Goal: Task Accomplishment & Management: Complete application form

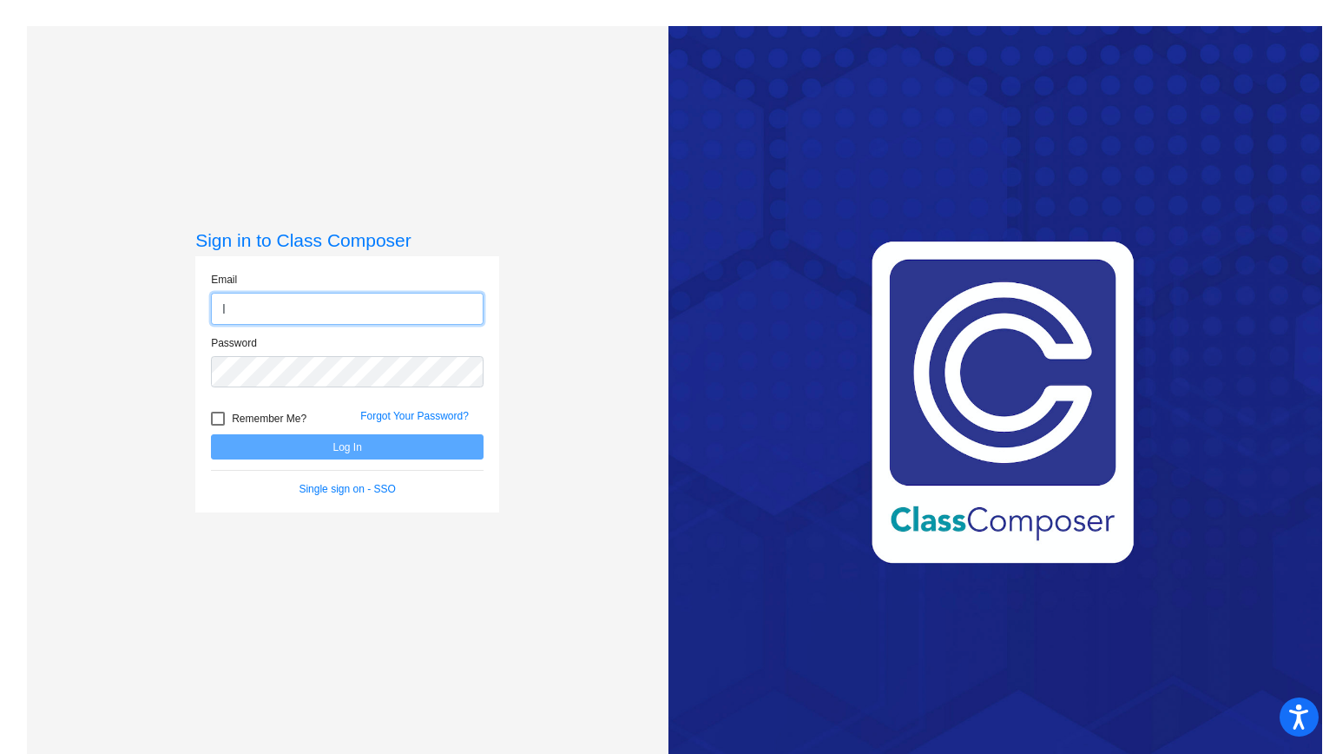
type input "lambrose2@cherrycreekschools.org"
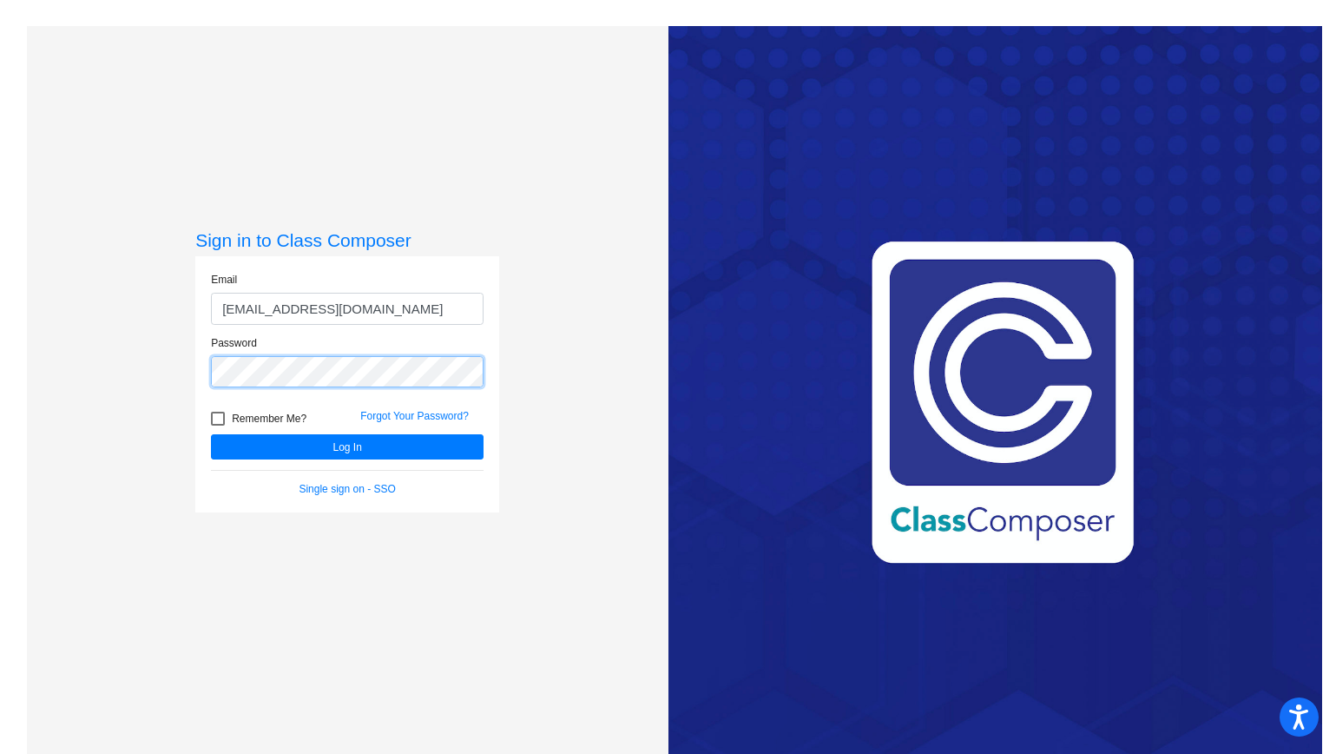
click at [211, 434] on button "Log In" at bounding box center [347, 446] width 273 height 25
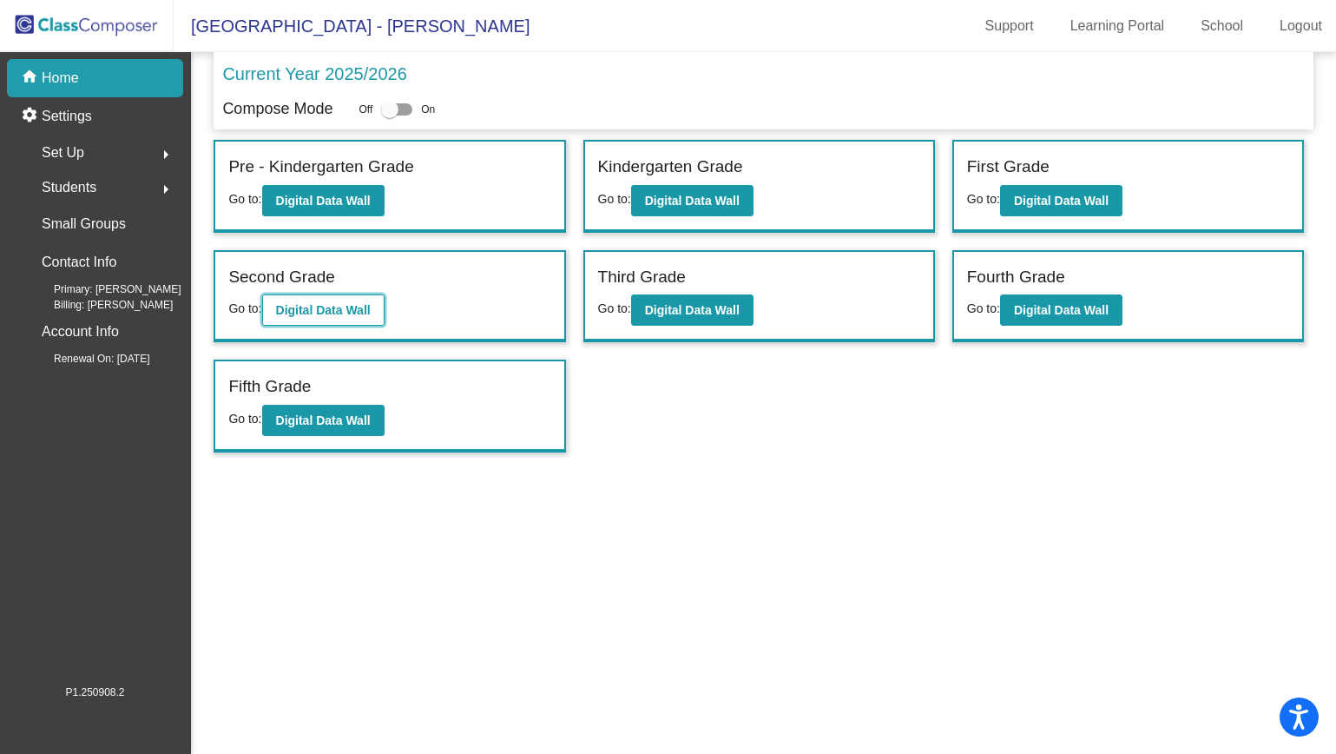
click at [352, 308] on b "Digital Data Wall" at bounding box center [323, 310] width 95 height 14
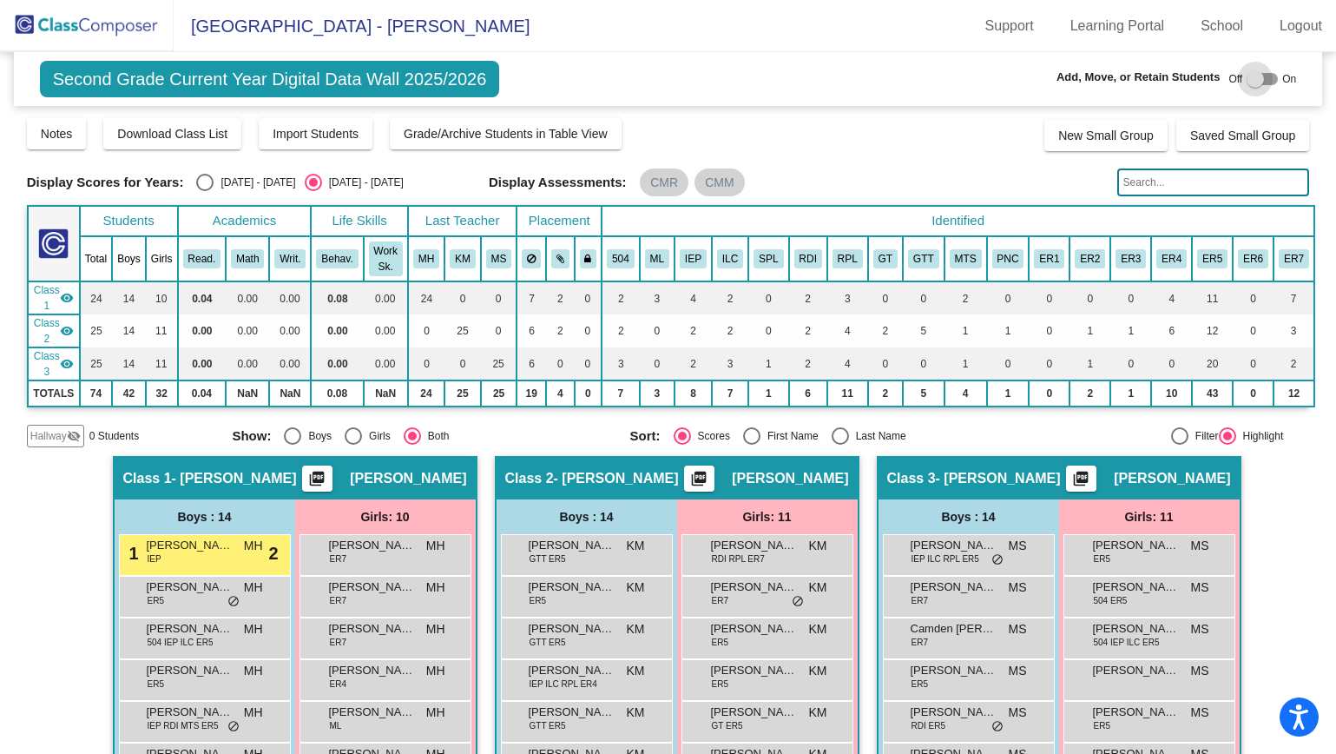
click at [1262, 81] on div at bounding box center [1262, 79] width 31 height 12
checkbox input "true"
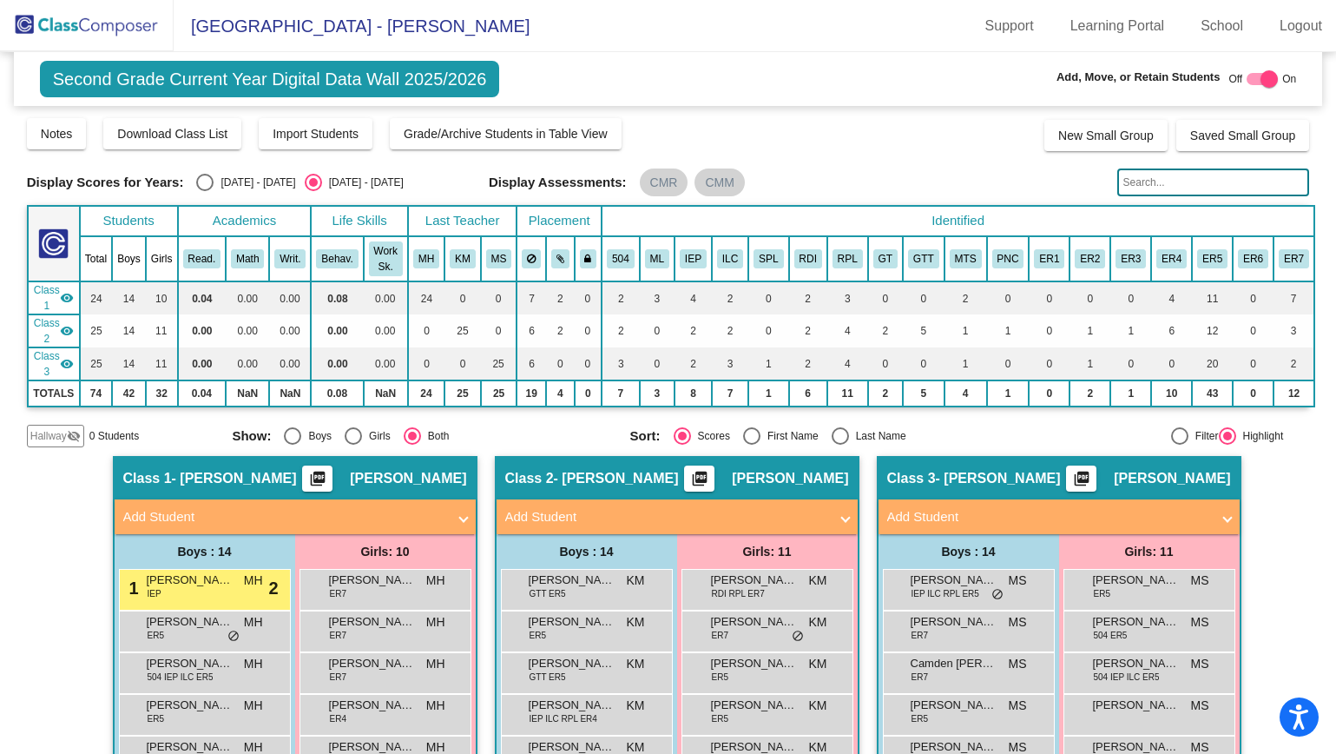
click at [554, 516] on mat-panel-title "Add Student" at bounding box center [666, 517] width 323 height 20
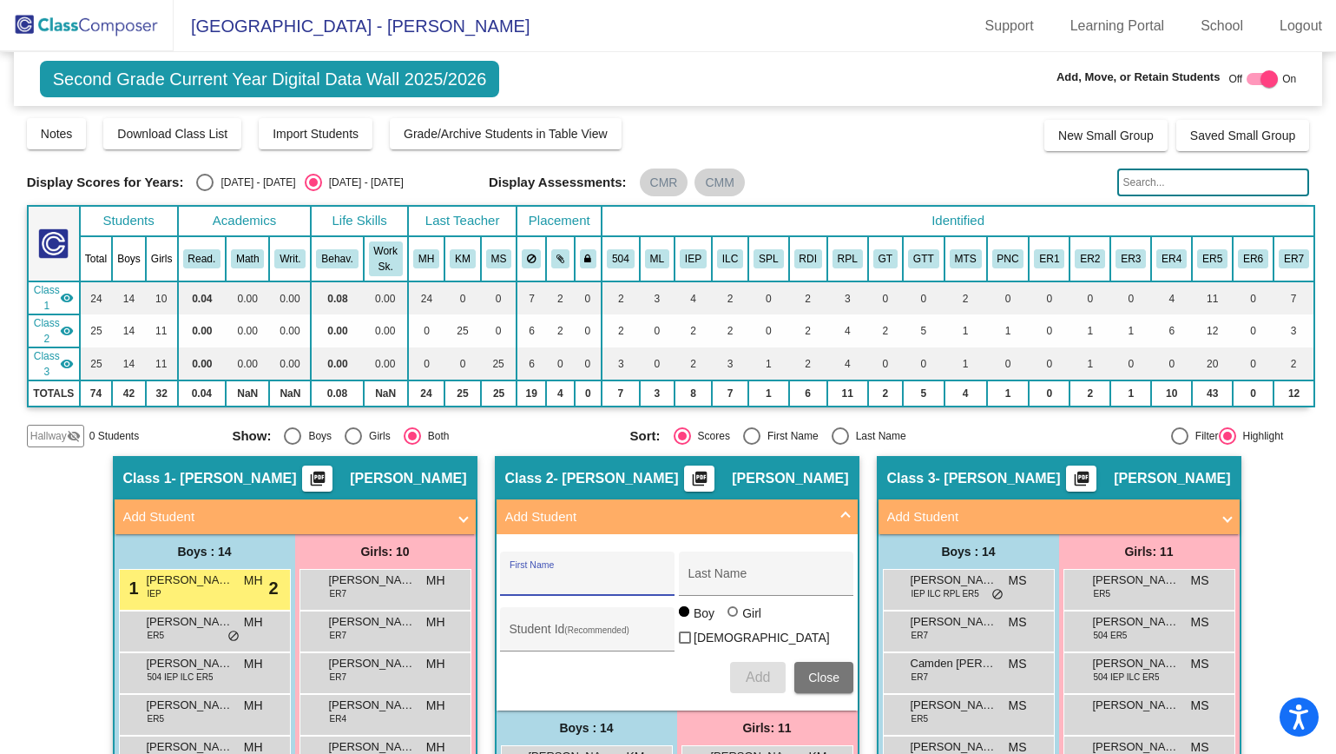
click at [554, 582] on input "First Name" at bounding box center [588, 580] width 156 height 14
paste input "Romeo"
type input "Romeo"
click at [781, 574] on input "Last Name" at bounding box center [767, 580] width 156 height 14
paste input "Zuniga"
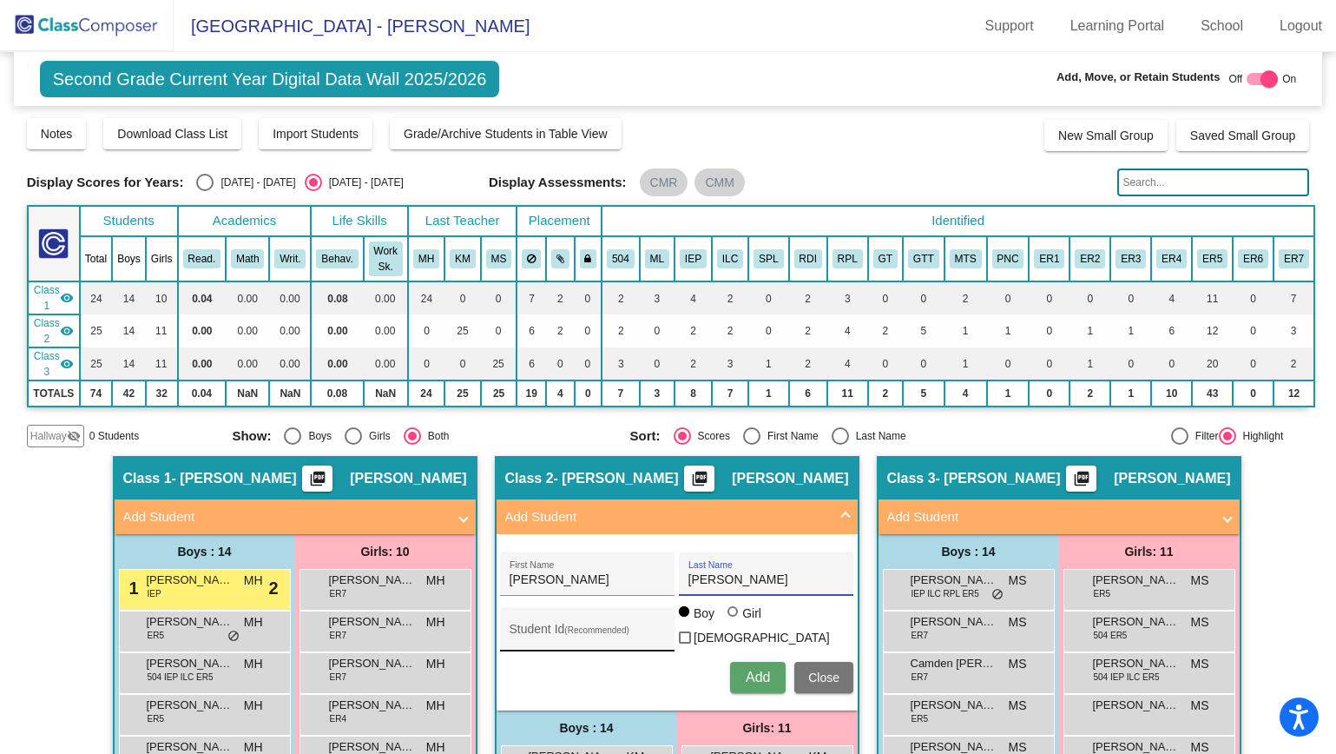
type input "Zuniga"
click at [603, 629] on input "Student Id (Recommended)" at bounding box center [588, 636] width 156 height 14
paste input "30033675"
type input "30033675"
click at [759, 681] on span "Add" at bounding box center [758, 676] width 24 height 15
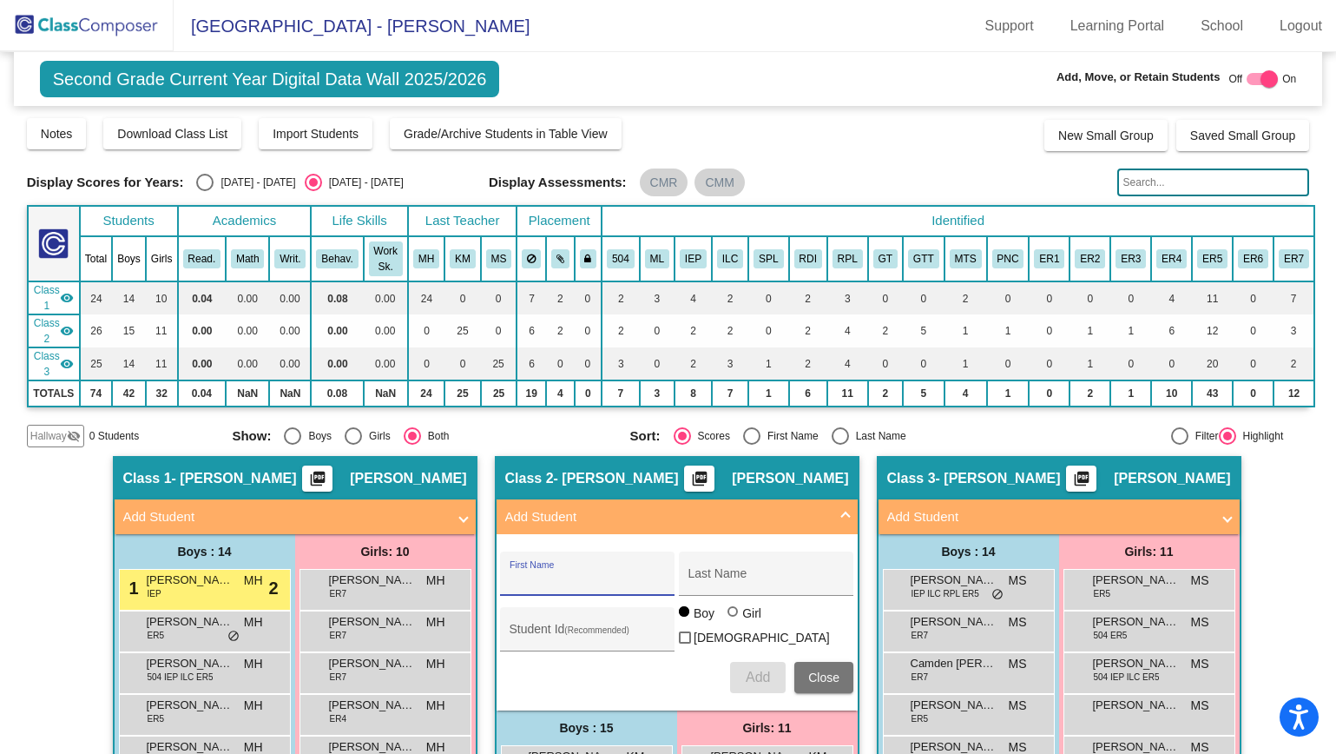
click at [828, 673] on span "Close" at bounding box center [823, 677] width 31 height 14
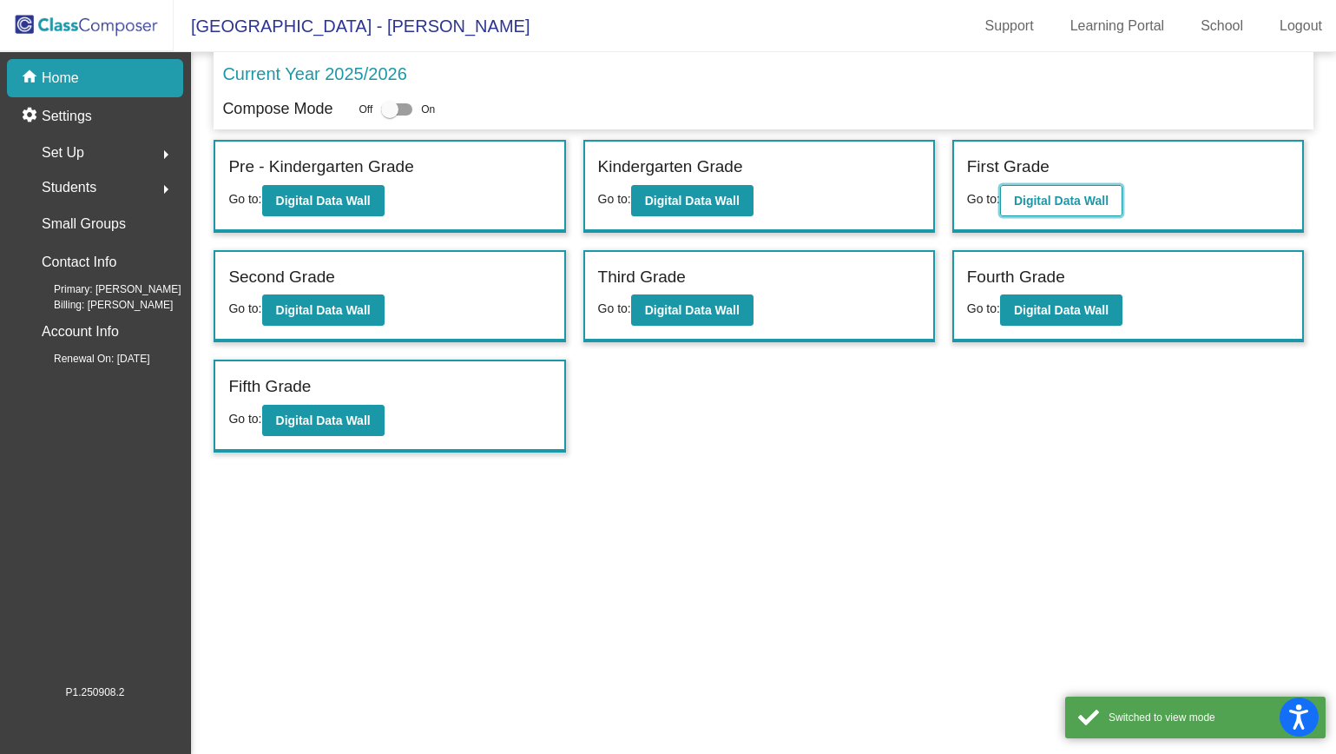
click at [1015, 207] on button "Digital Data Wall" at bounding box center [1061, 200] width 122 height 31
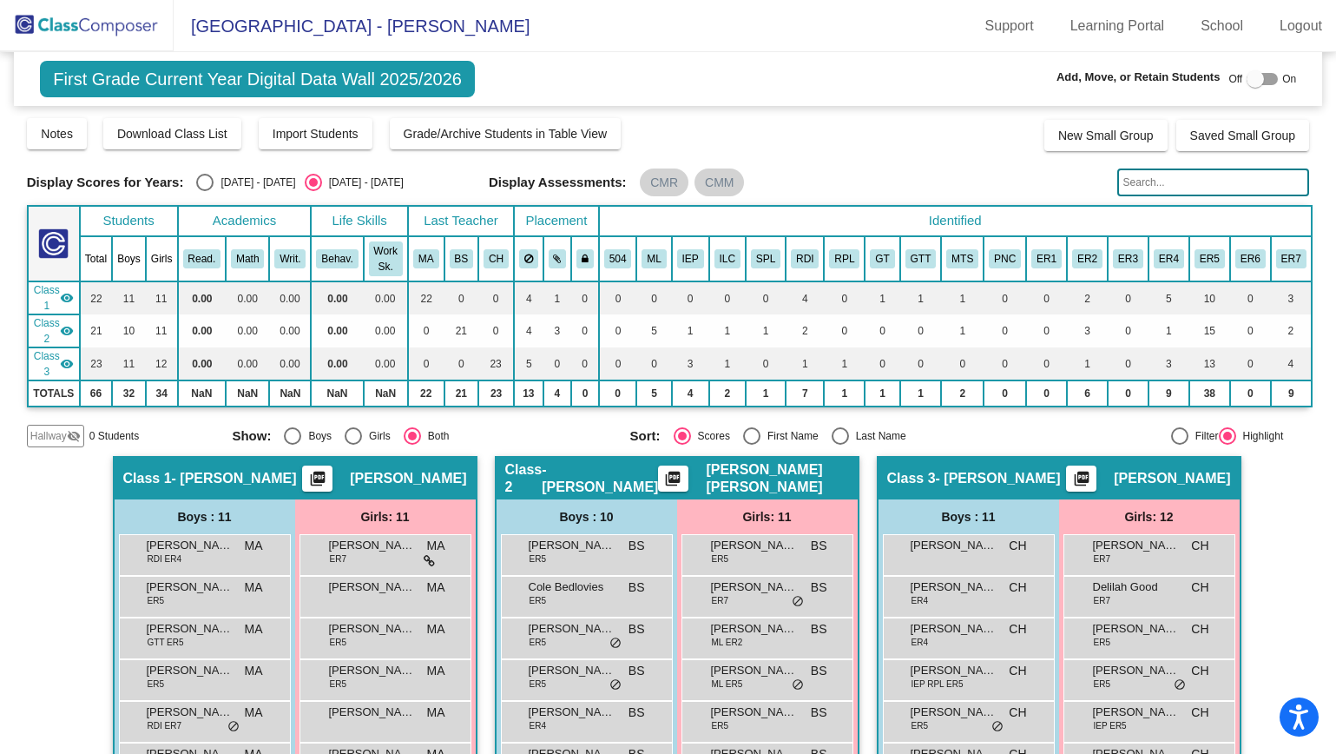
click at [1263, 82] on div at bounding box center [1262, 79] width 31 height 12
checkbox input "true"
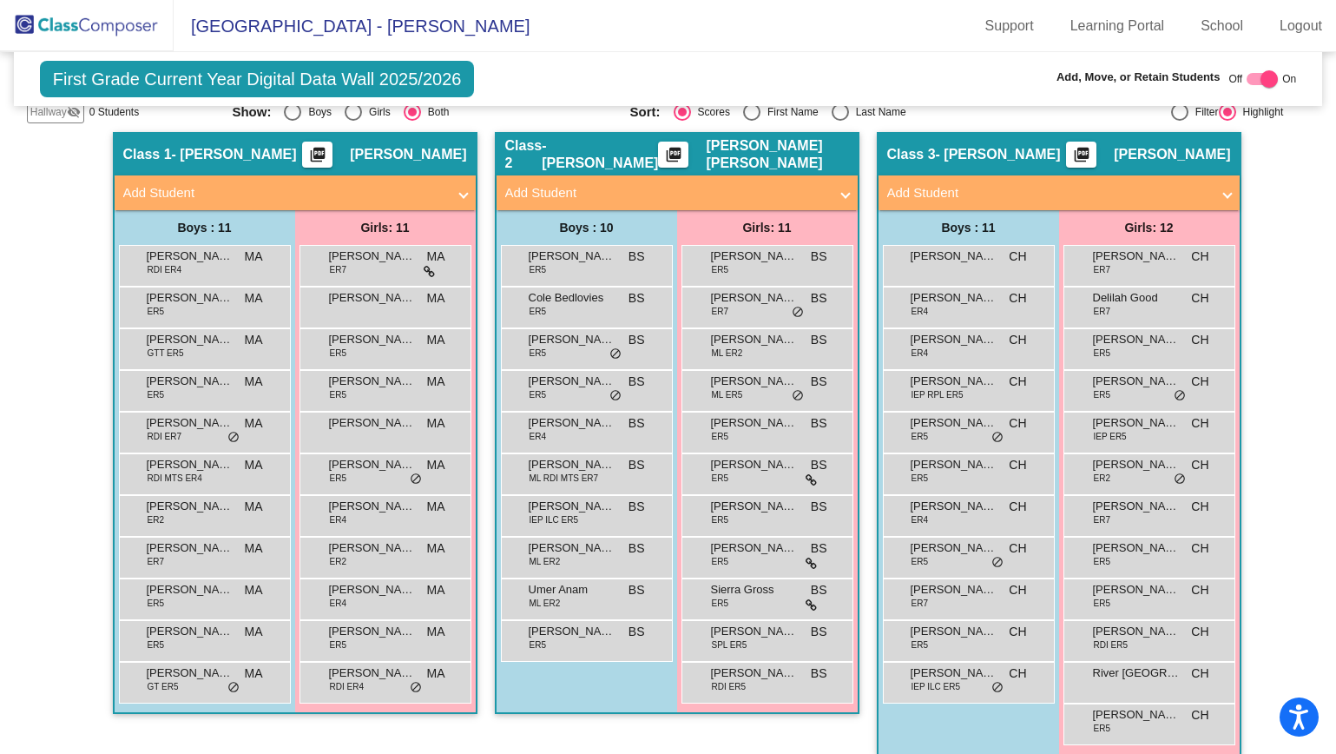
scroll to position [338, 0]
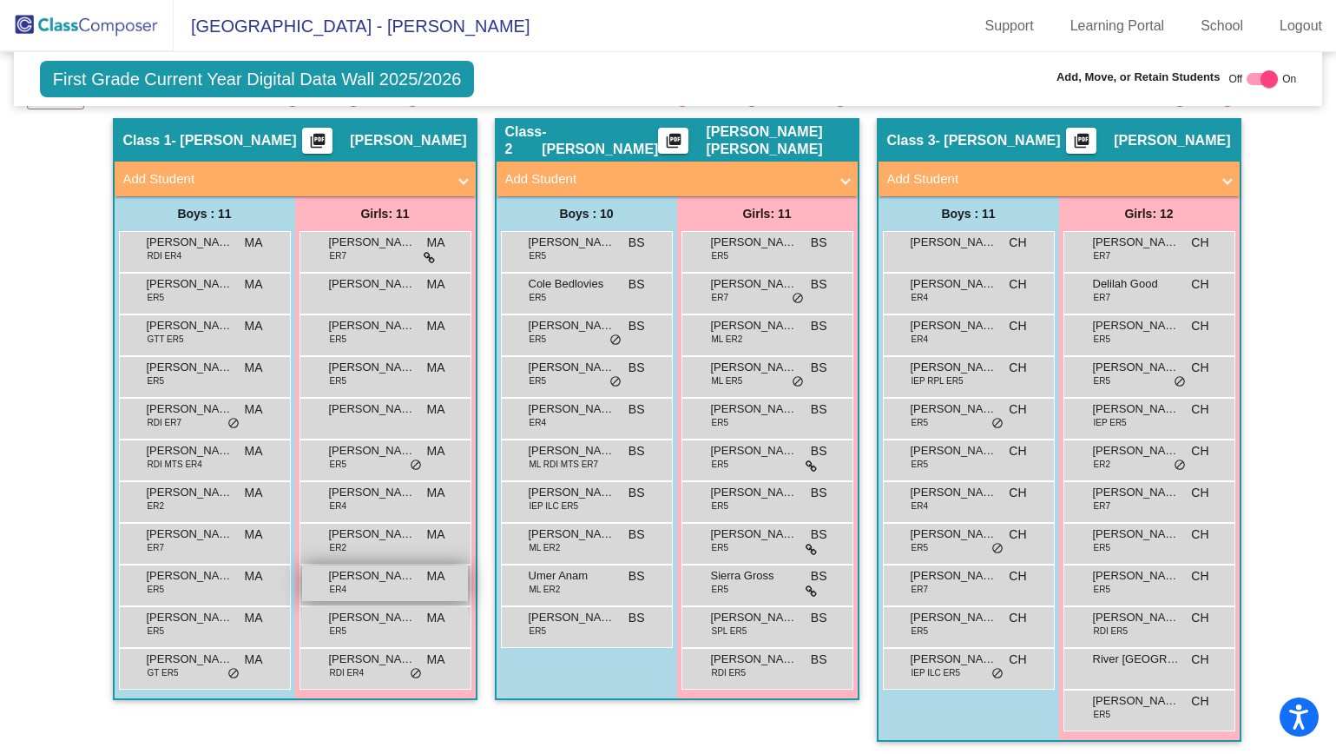
click at [383, 575] on span "Stella Chavez" at bounding box center [372, 575] width 87 height 17
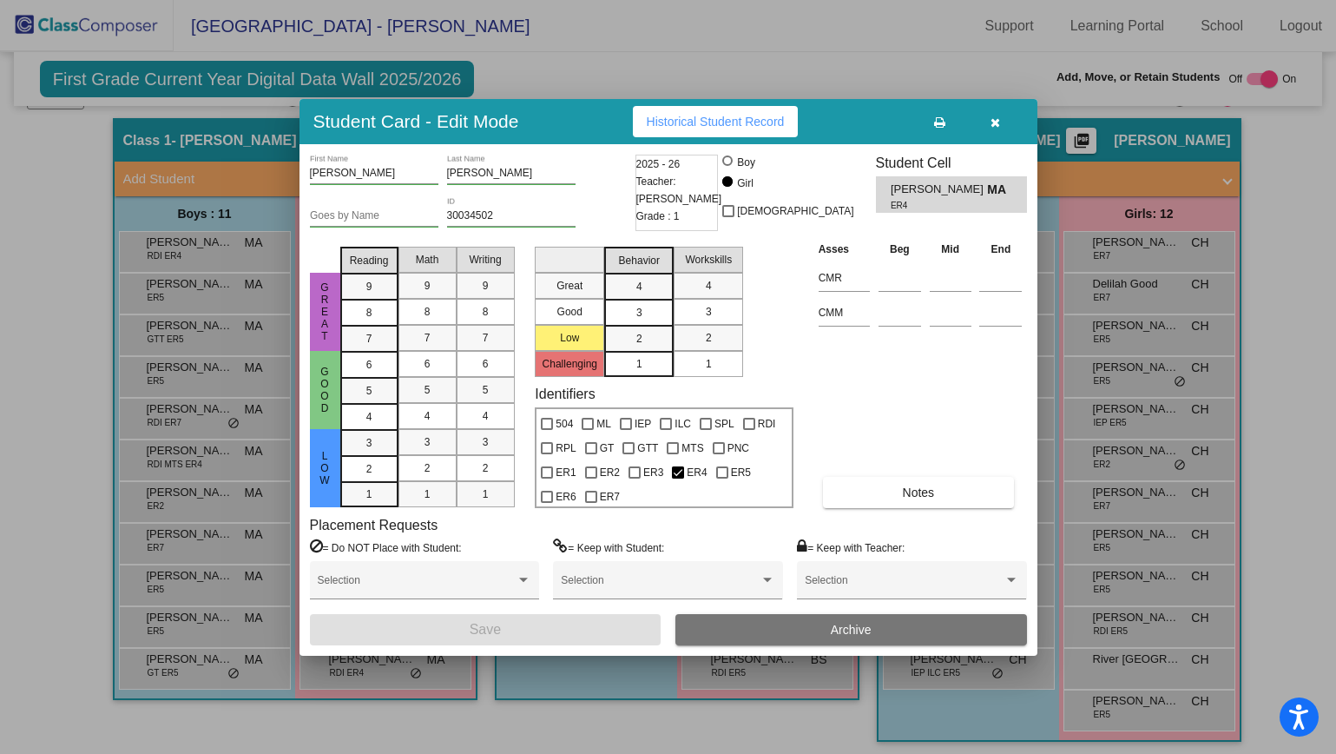
click at [692, 181] on span "Teacher: Marcy Ackermann" at bounding box center [679, 190] width 86 height 35
click at [994, 122] on icon "button" at bounding box center [996, 122] width 10 height 12
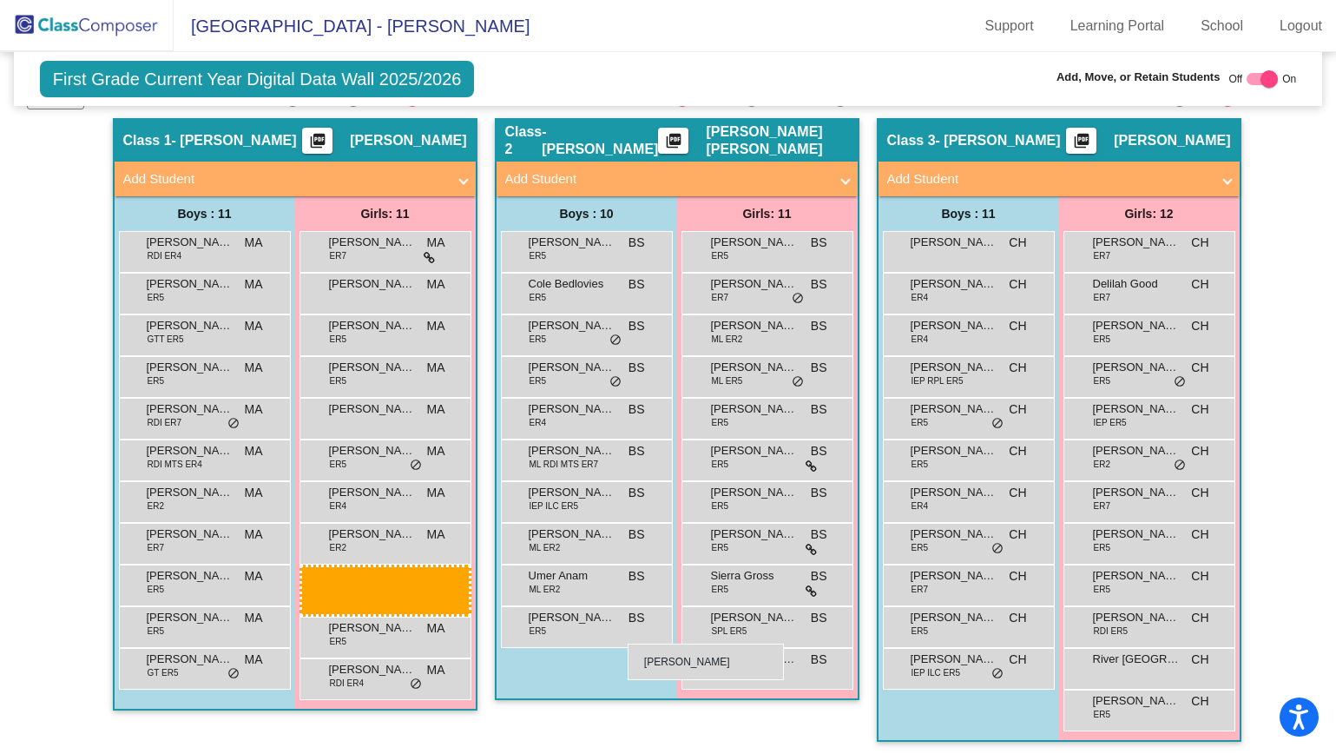
drag, startPoint x: 368, startPoint y: 584, endPoint x: 628, endPoint y: 643, distance: 266.2
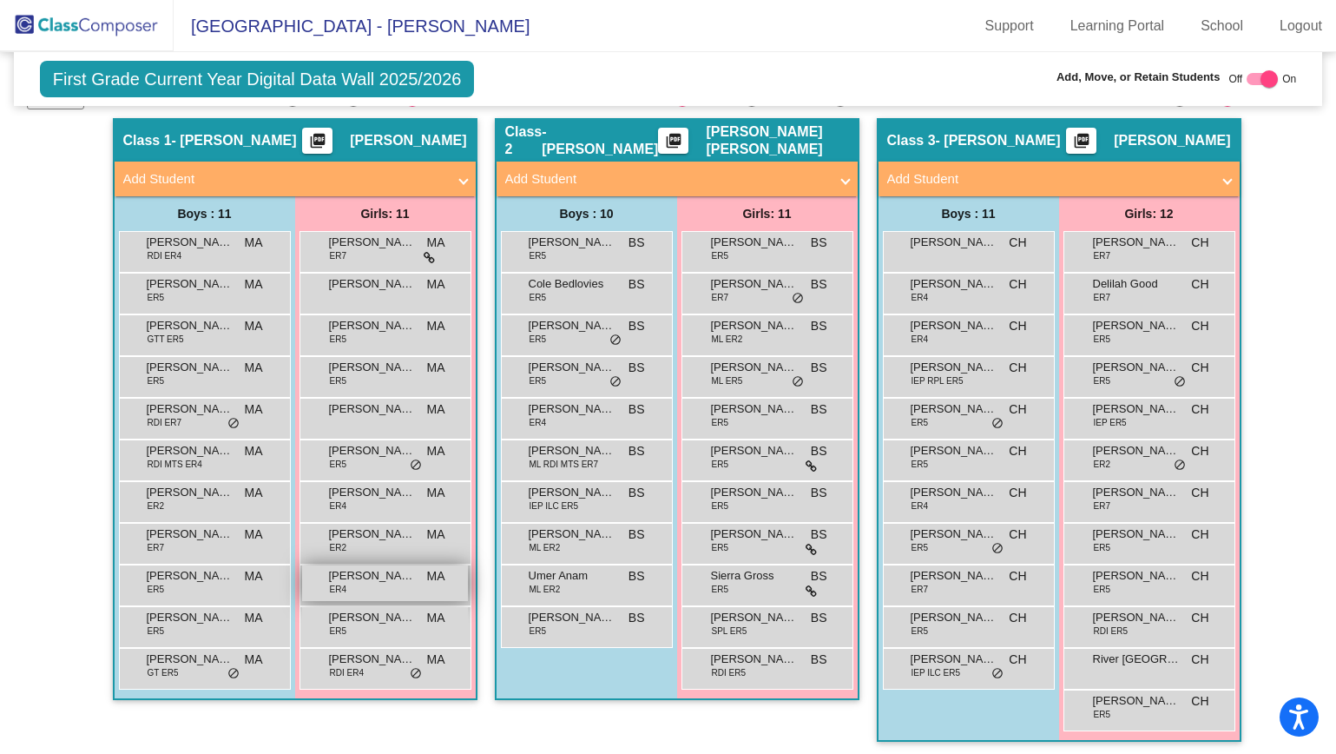
click at [348, 591] on div "Stella Chavez ER4 MA lock do_not_disturb_alt" at bounding box center [385, 583] width 166 height 36
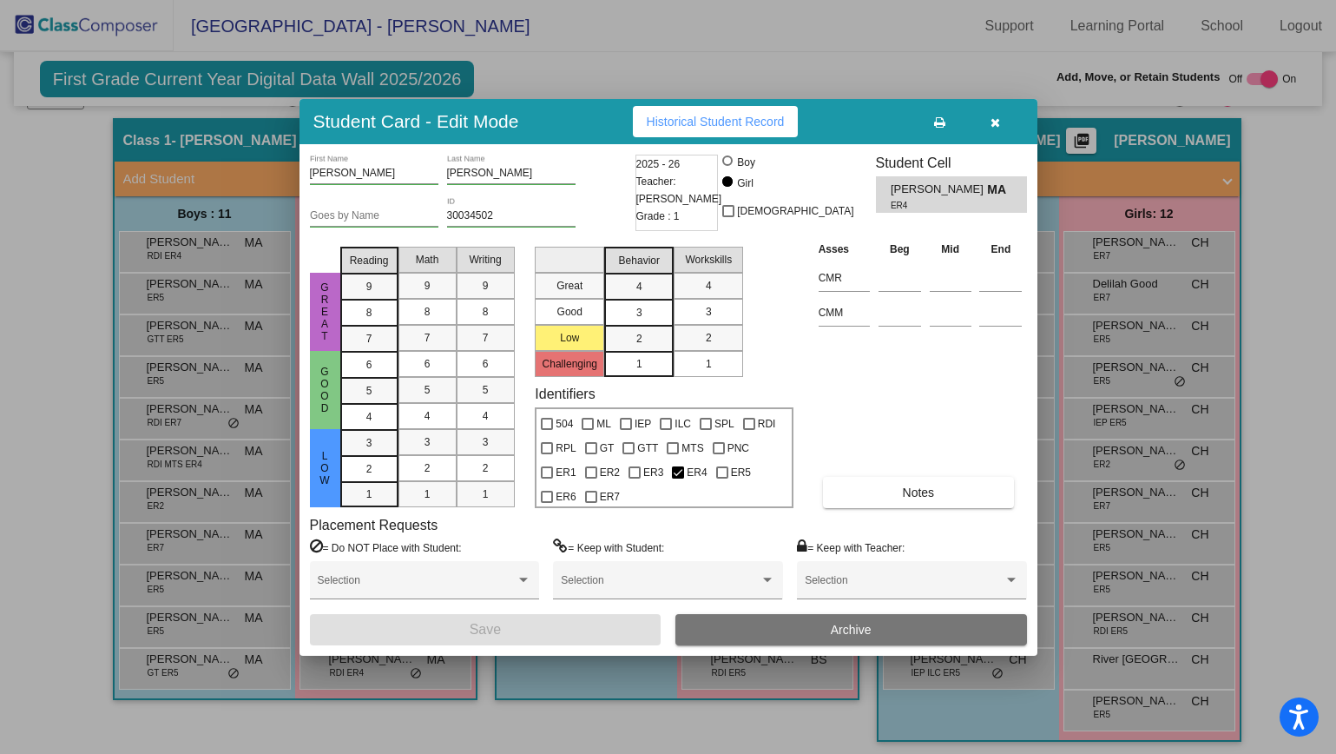
click at [684, 155] on div "2025 - 26 Teacher: Marcy Ackermann Grade : 1" at bounding box center [677, 193] width 83 height 76
click at [680, 199] on div "2025 - 26 Teacher: Marcy Ackermann Grade : 1" at bounding box center [677, 193] width 83 height 76
click at [994, 122] on icon "button" at bounding box center [996, 122] width 10 height 12
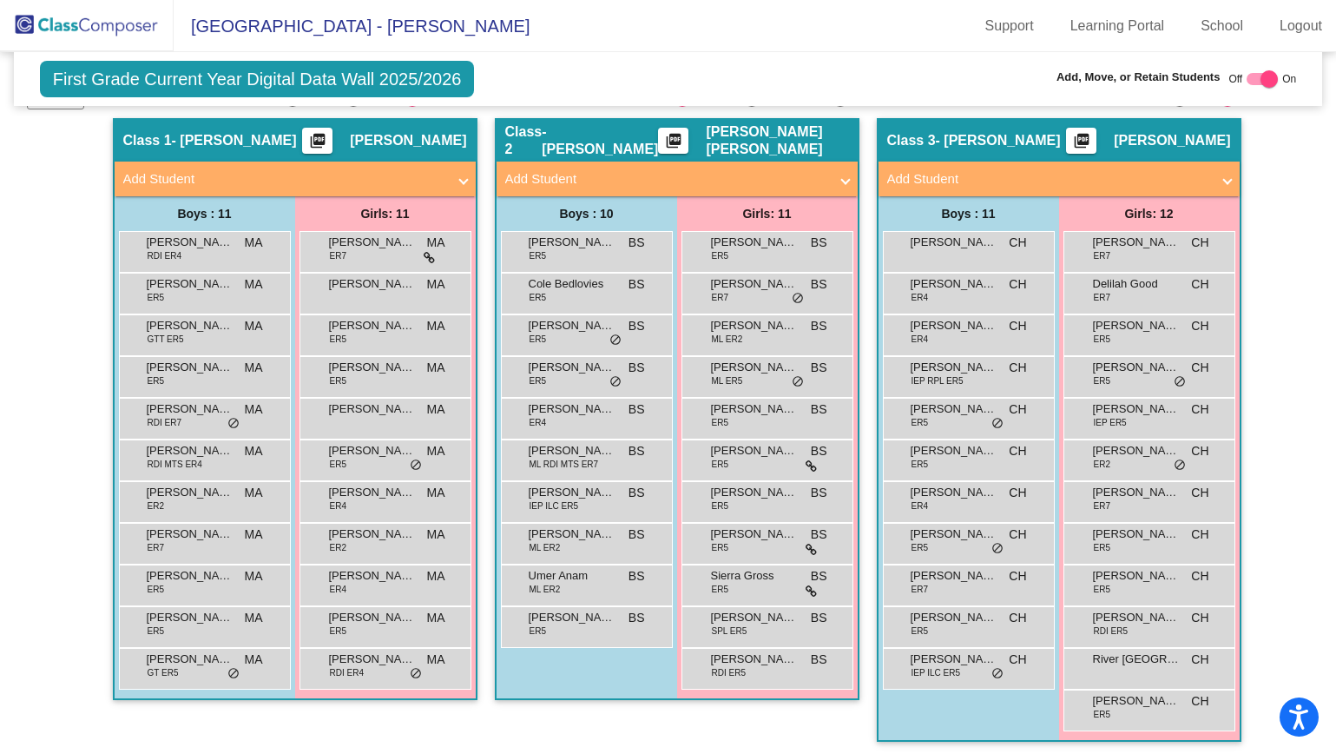
click at [176, 180] on mat-panel-title "Add Student" at bounding box center [284, 179] width 323 height 20
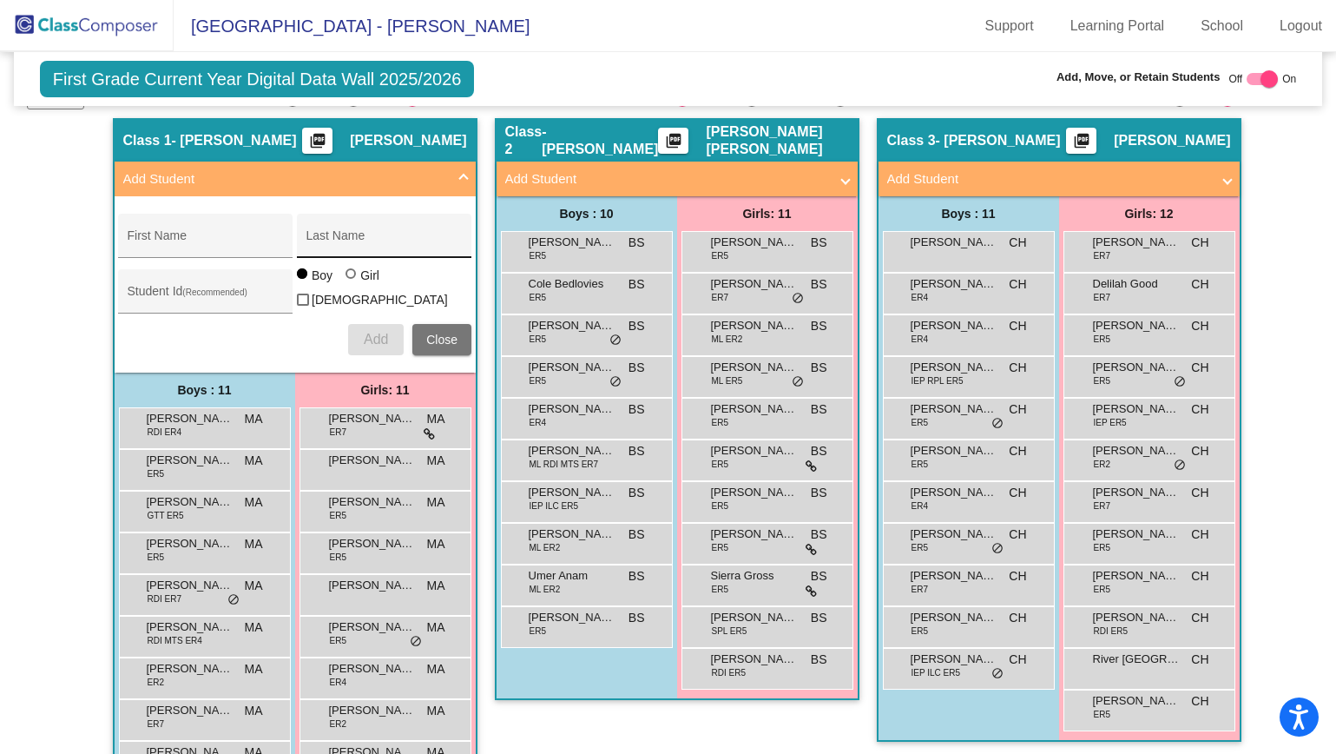
click at [345, 241] on input "Last Name" at bounding box center [385, 242] width 156 height 14
paste input "30033675"
type input "30033675"
click at [156, 239] on input "First Name" at bounding box center [206, 242] width 156 height 14
paste input "Andre"
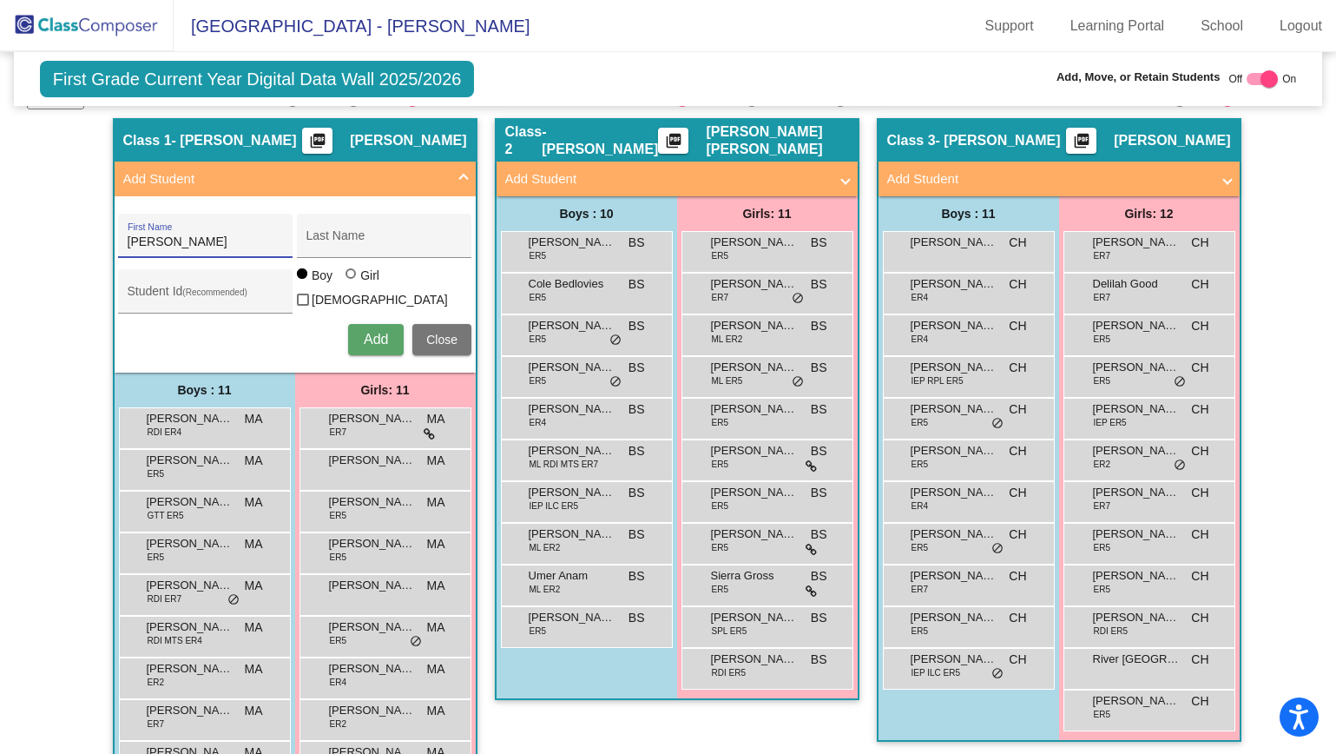
type input "Andre"
click at [354, 251] on div "Last Name" at bounding box center [385, 241] width 156 height 36
paste input "Zuniga"
type input "Zuniga"
click at [256, 296] on input "Student Id (Recommended)" at bounding box center [206, 298] width 156 height 14
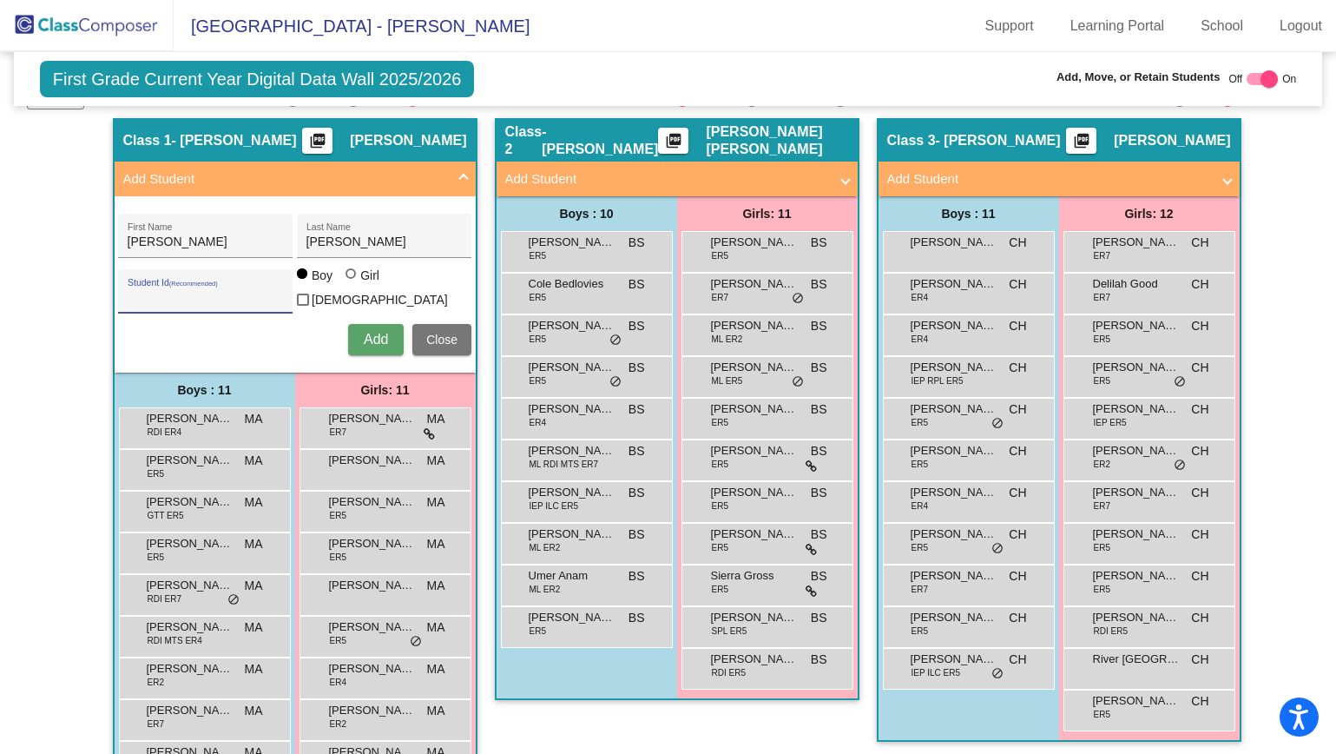
paste input "30033676"
type input "30033676"
click at [372, 340] on span "Add" at bounding box center [376, 339] width 24 height 15
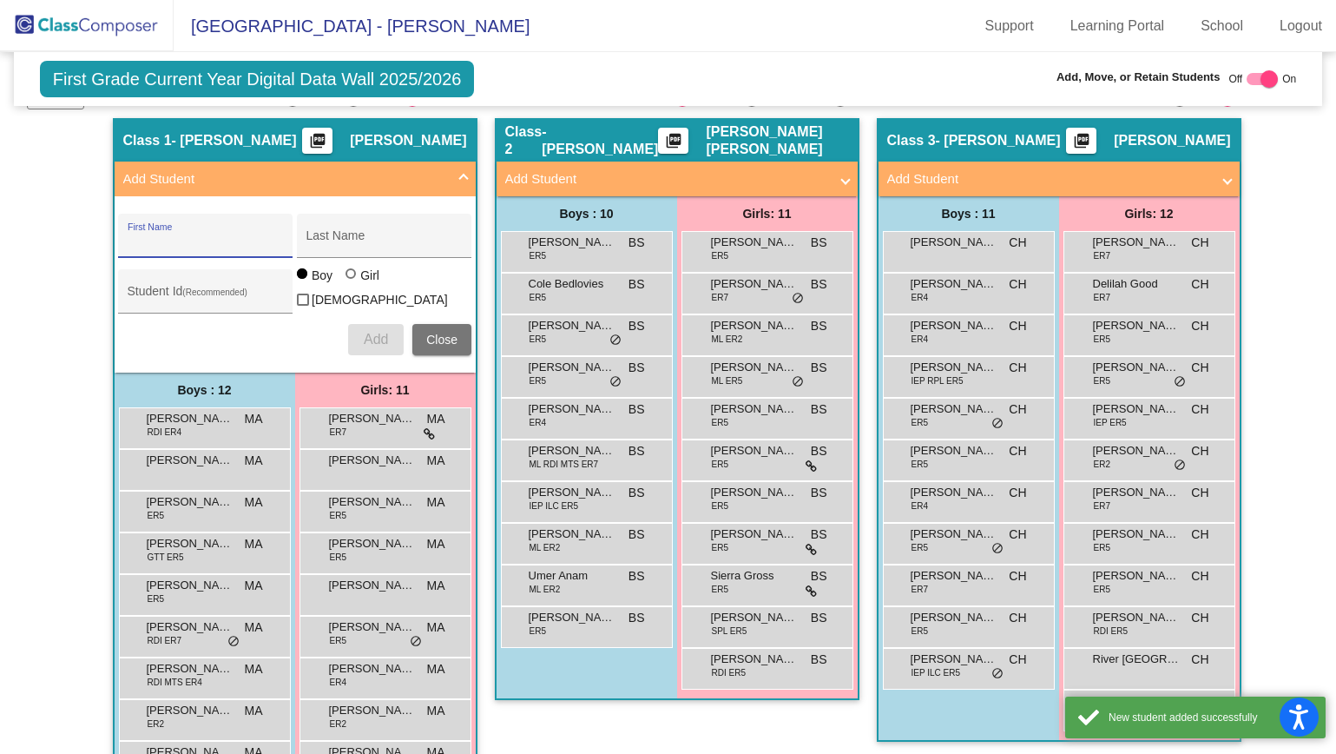
click at [429, 334] on span "Close" at bounding box center [441, 340] width 31 height 14
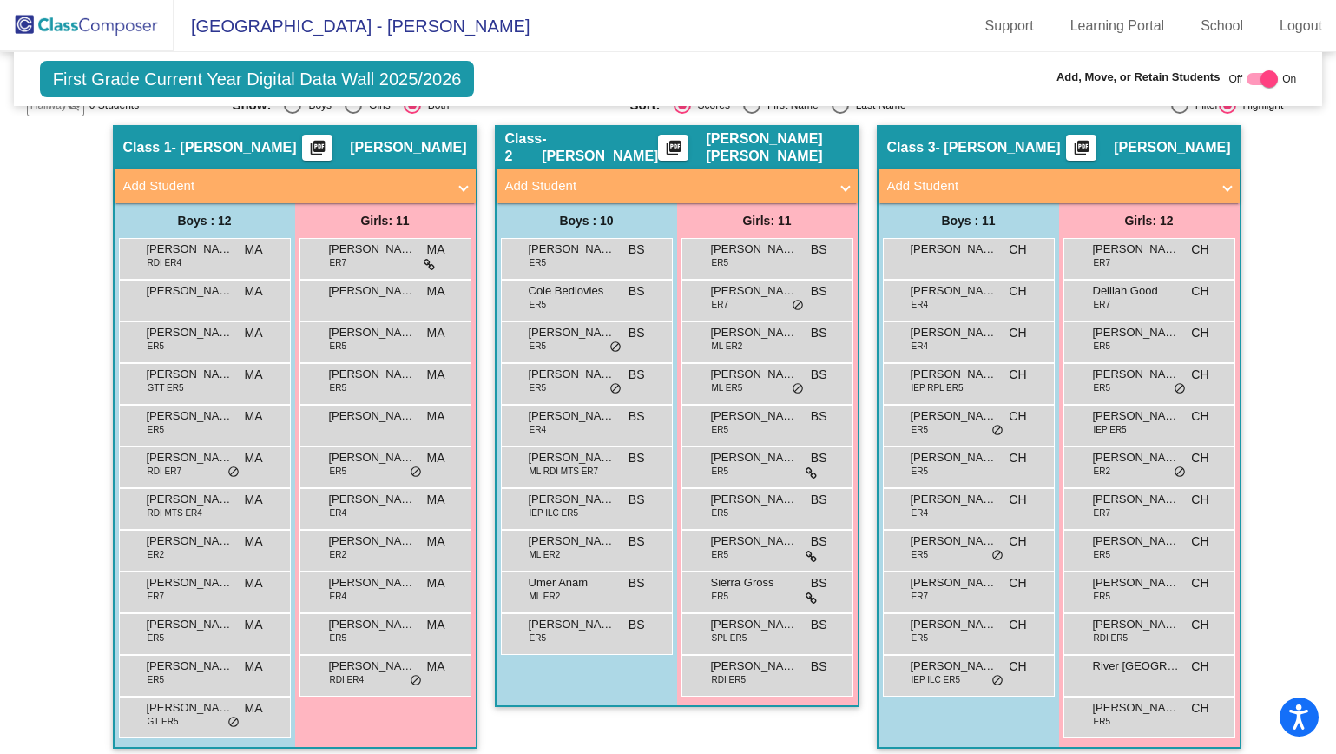
scroll to position [343, 0]
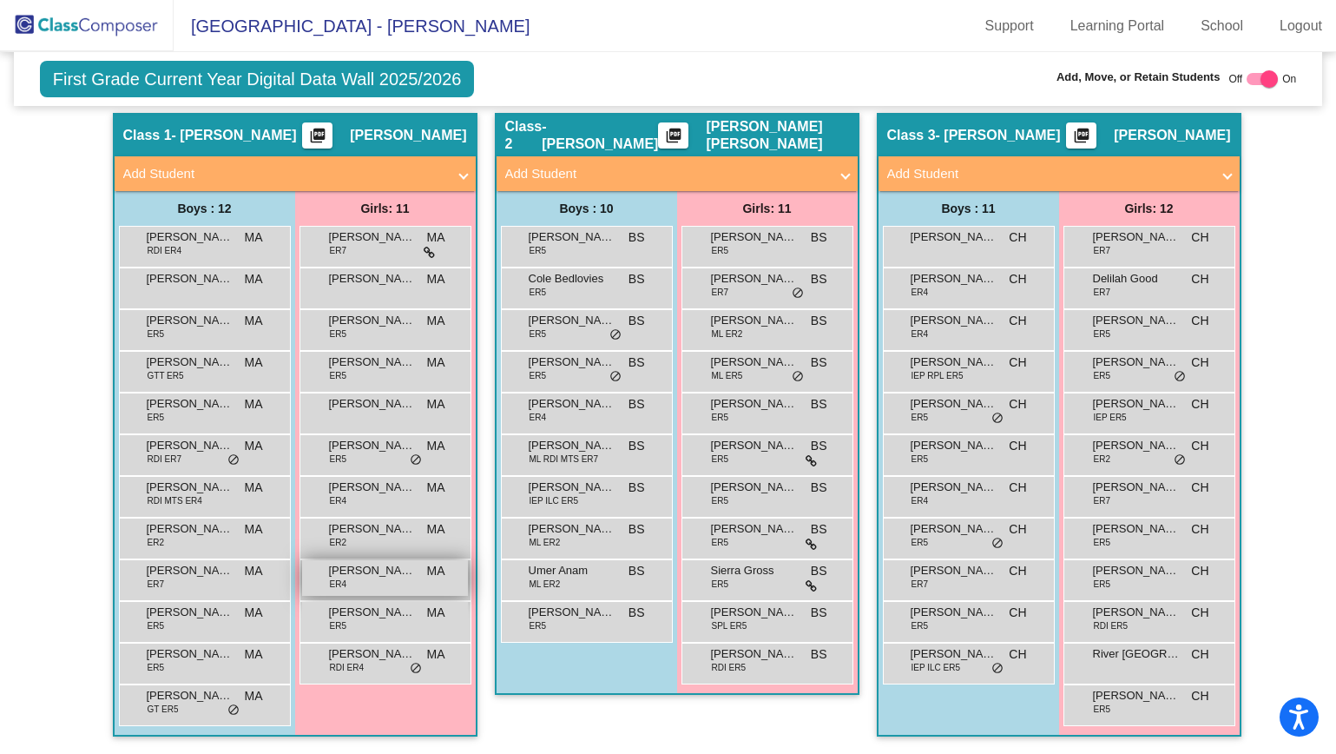
click at [341, 580] on div "Stella Chavez ER4 MA lock do_not_disturb_alt" at bounding box center [385, 578] width 166 height 36
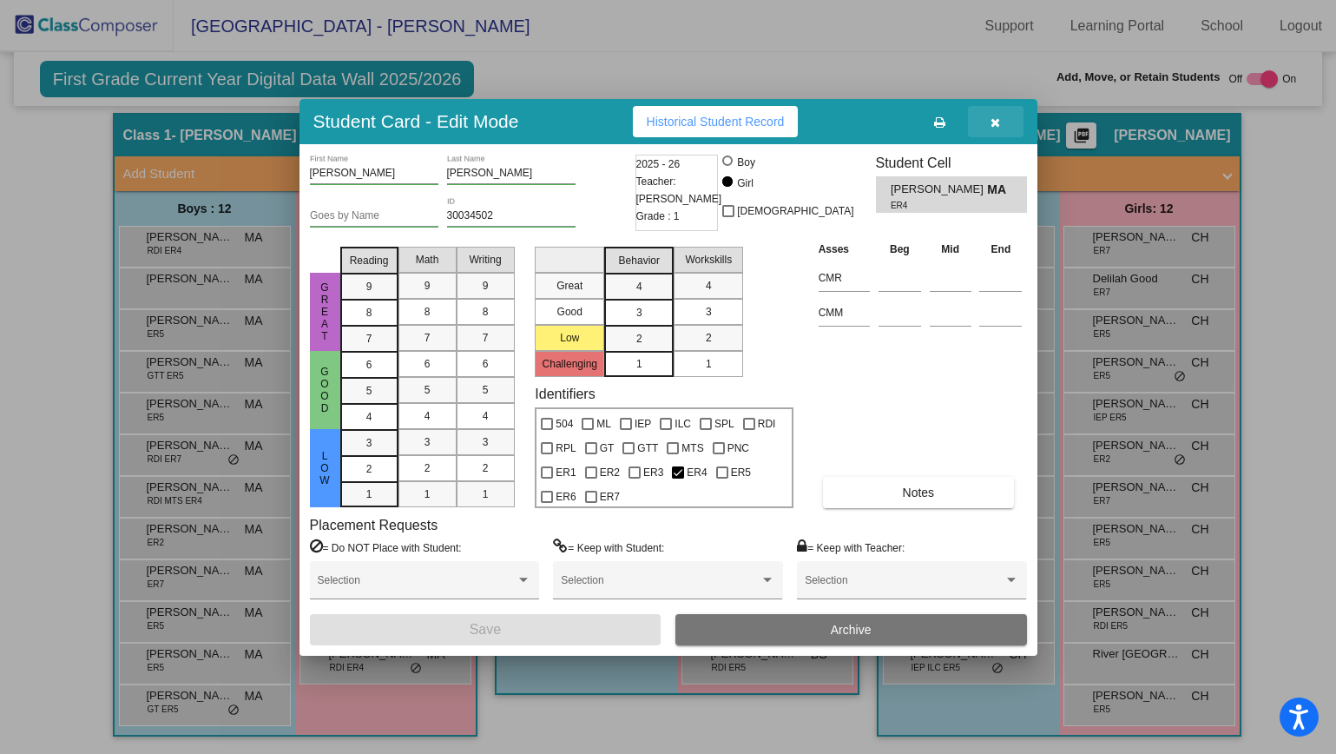
click at [996, 125] on icon "button" at bounding box center [996, 122] width 10 height 12
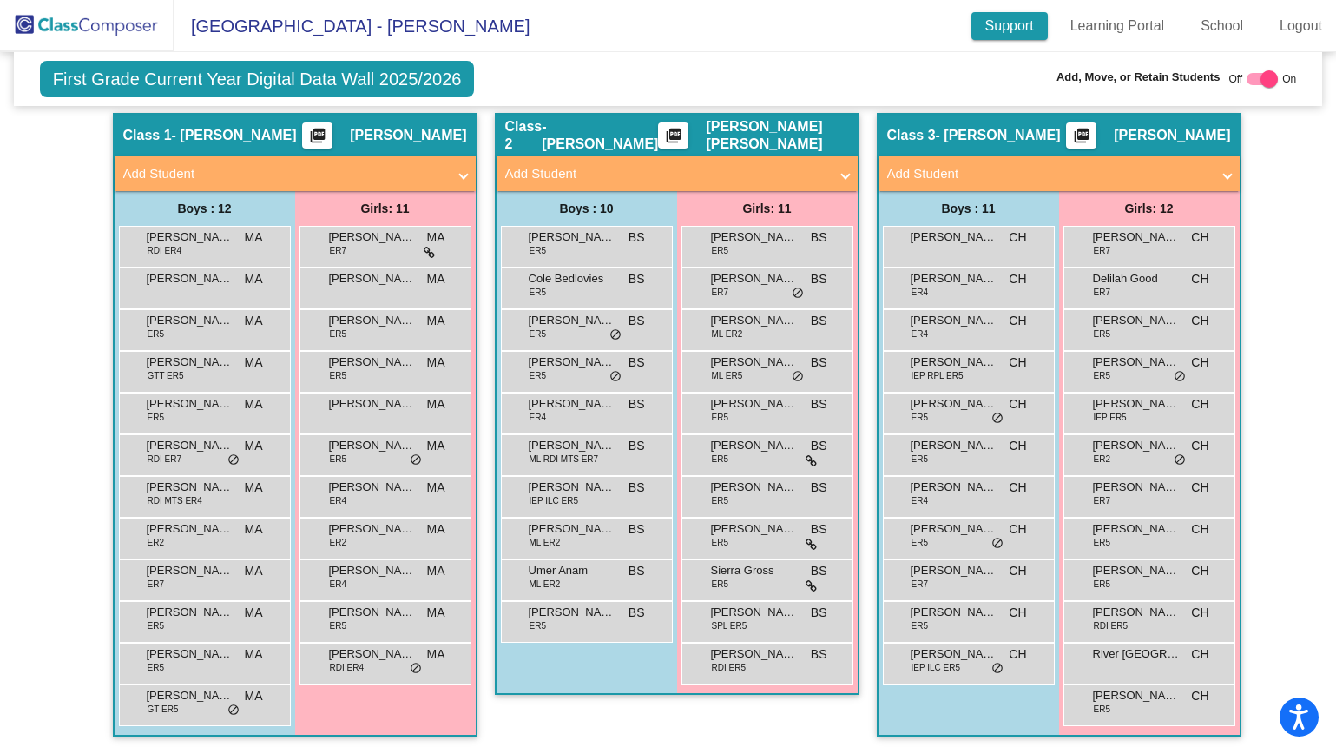
click at [986, 19] on link "Support" at bounding box center [1010, 26] width 76 height 28
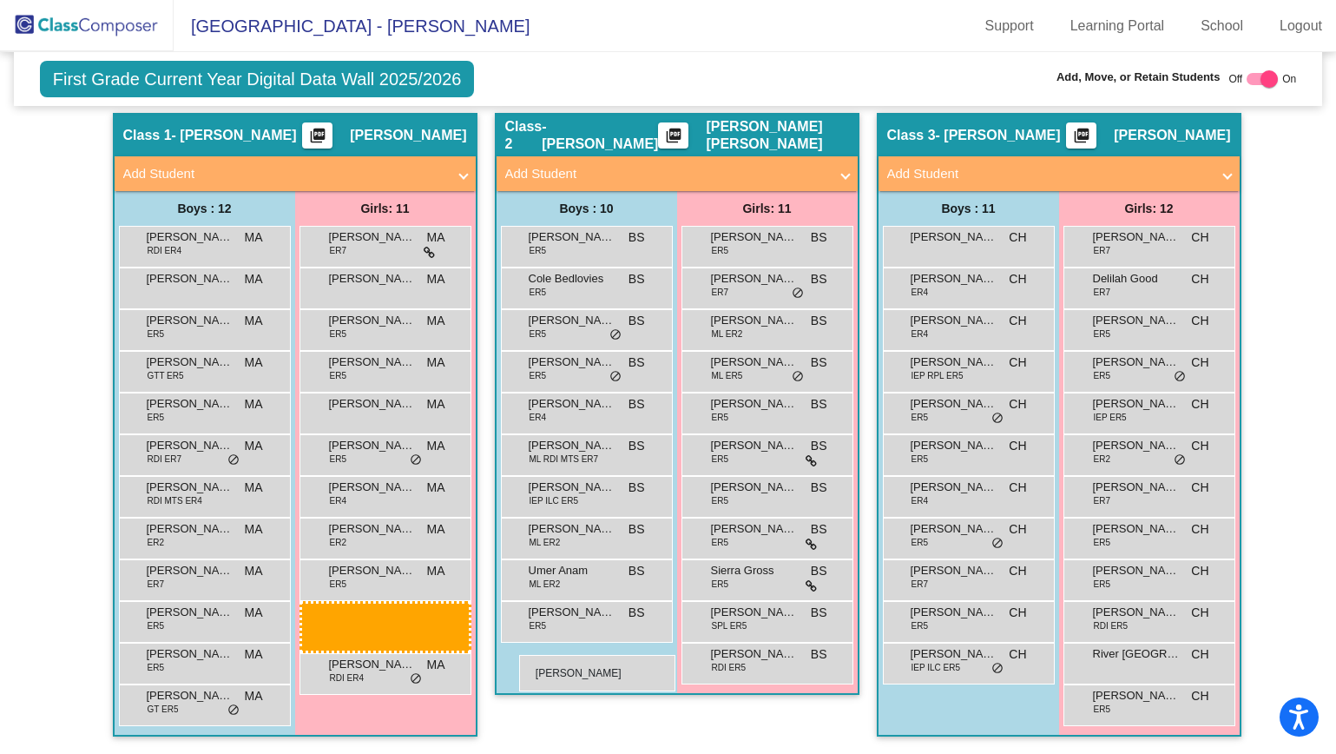
drag, startPoint x: 323, startPoint y: 576, endPoint x: 519, endPoint y: 655, distance: 211.5
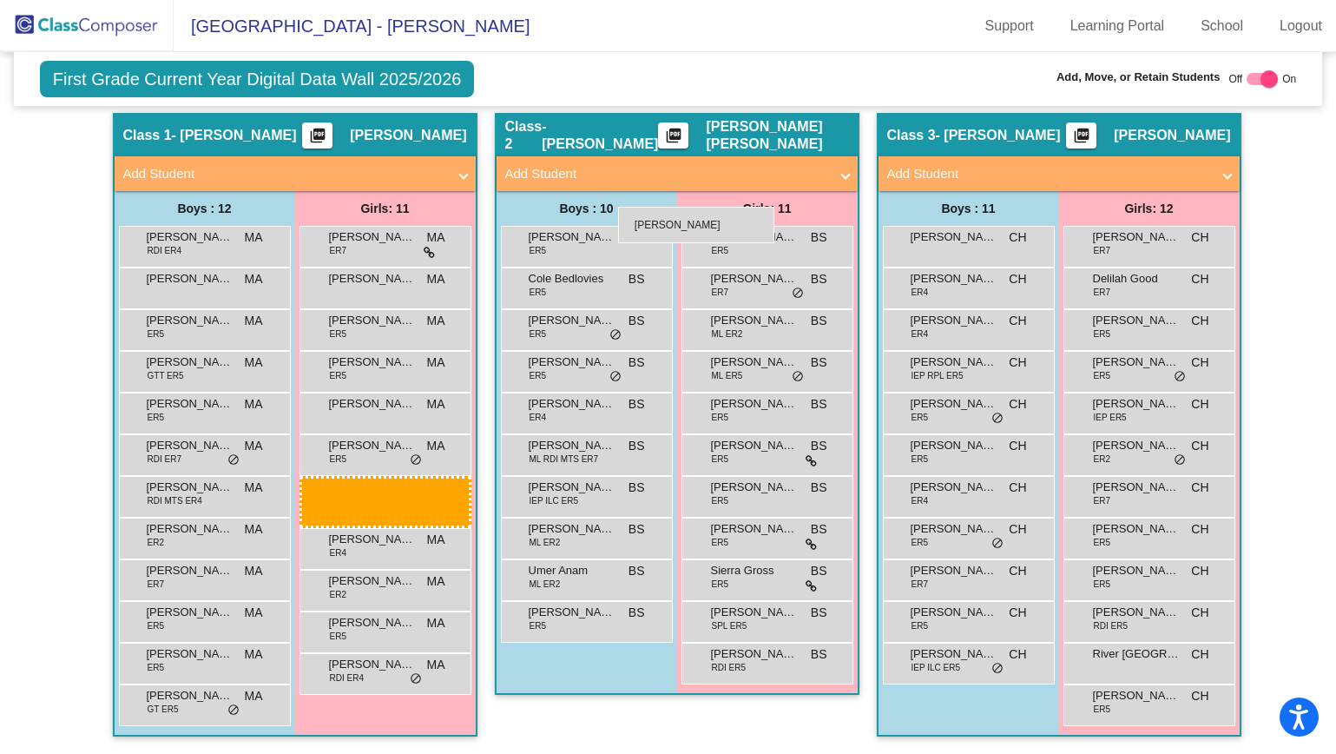
drag, startPoint x: 353, startPoint y: 572, endPoint x: 618, endPoint y: 207, distance: 451.4
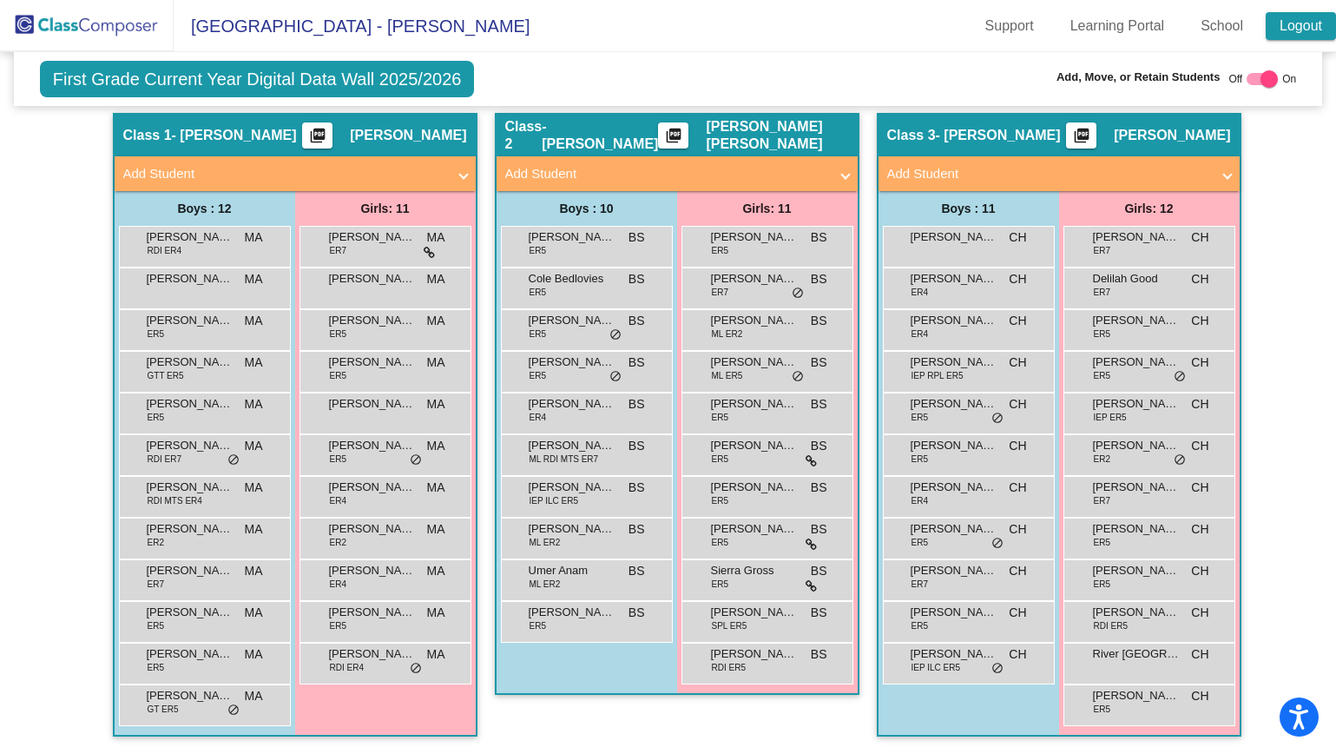
click at [1282, 30] on link "Logout" at bounding box center [1301, 26] width 70 height 28
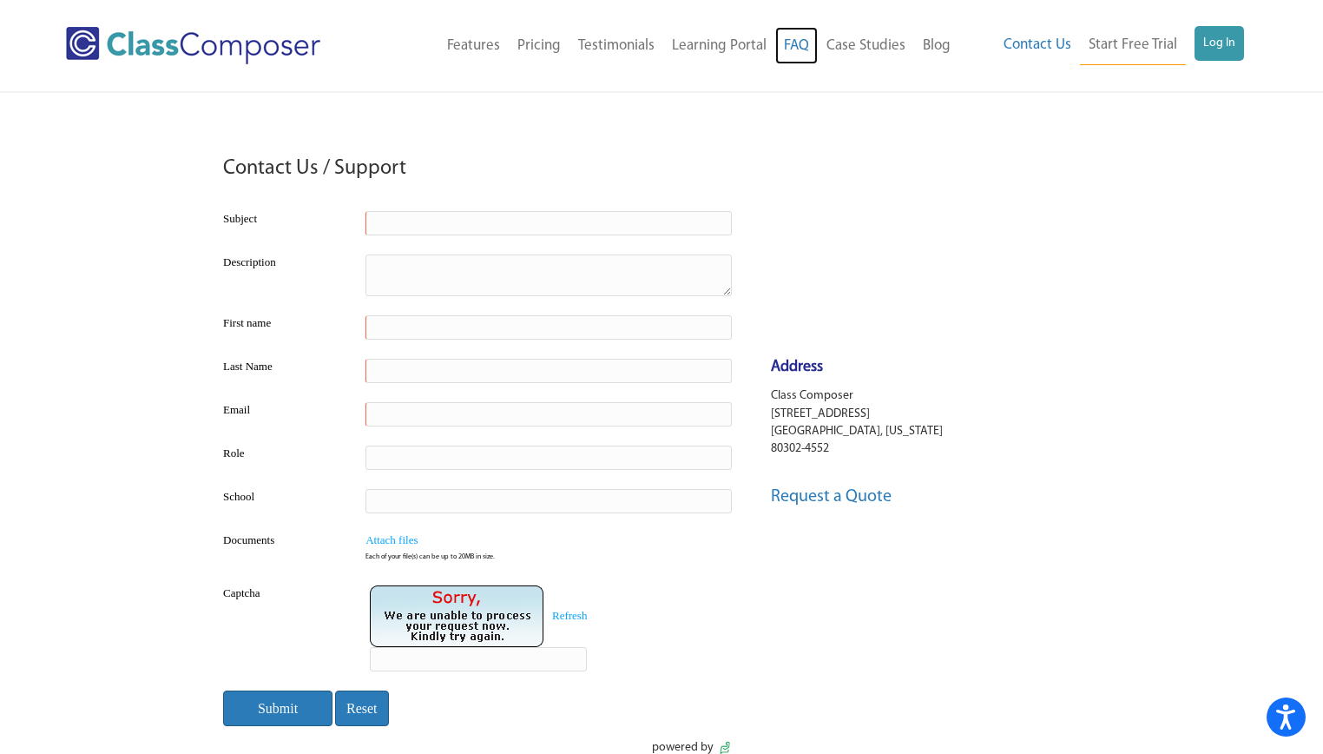
click at [806, 44] on link "FAQ" at bounding box center [796, 46] width 43 height 38
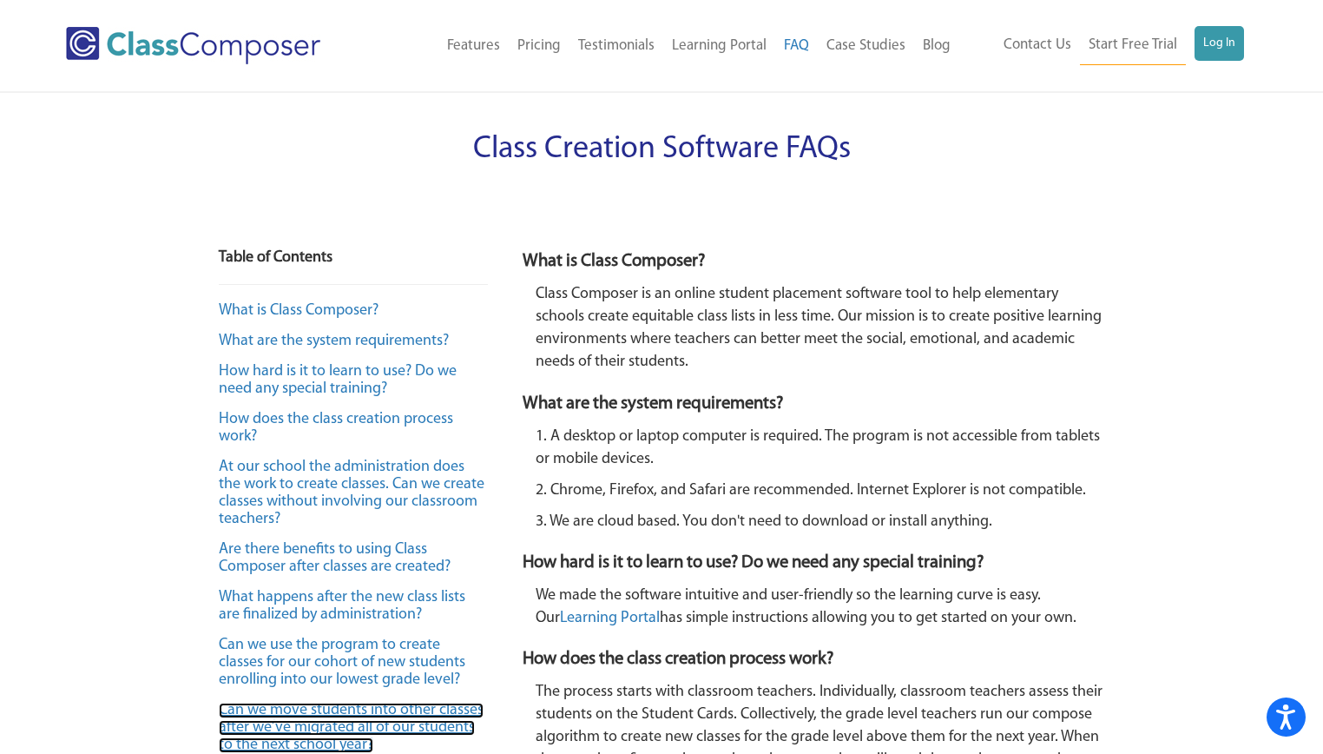
click at [416, 729] on link "Can we move students into other classes after we’ve migrated all of our student…" at bounding box center [351, 727] width 265 height 50
